Goal: Transaction & Acquisition: Purchase product/service

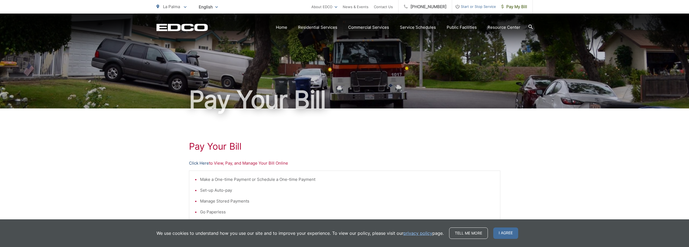
click at [197, 164] on link "Click Here" at bounding box center [199, 163] width 20 height 6
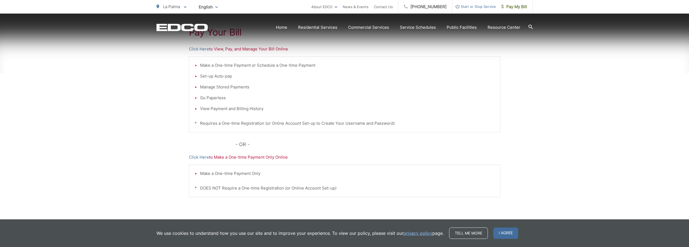
scroll to position [135, 0]
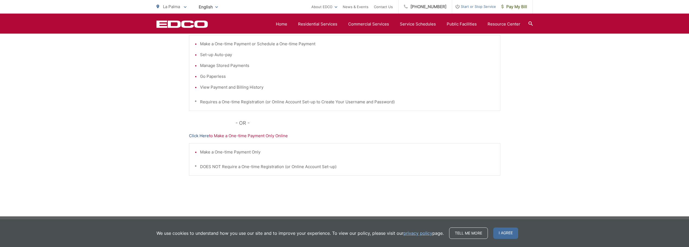
click at [202, 136] on link "Click Here" at bounding box center [199, 135] width 20 height 6
click at [193, 136] on link "Click Here" at bounding box center [199, 135] width 20 height 6
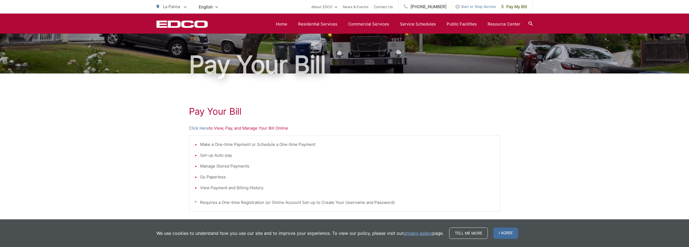
scroll to position [0, 0]
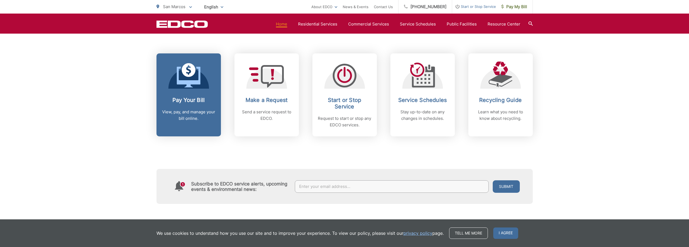
scroll to position [217, 0]
click at [189, 77] on icon at bounding box center [189, 75] width 24 height 24
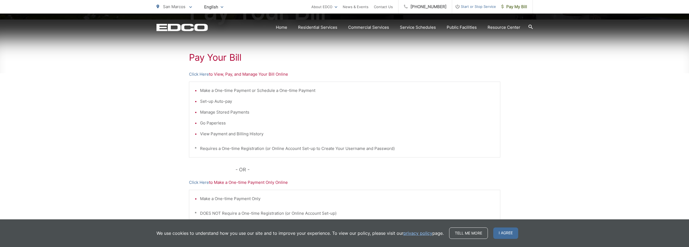
scroll to position [108, 0]
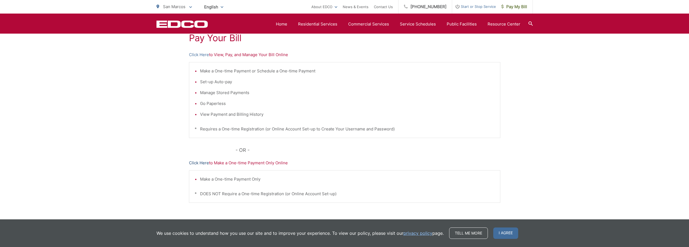
click at [201, 162] on link "Click Here" at bounding box center [199, 162] width 20 height 6
